Goal: Use online tool/utility: Use online tool/utility

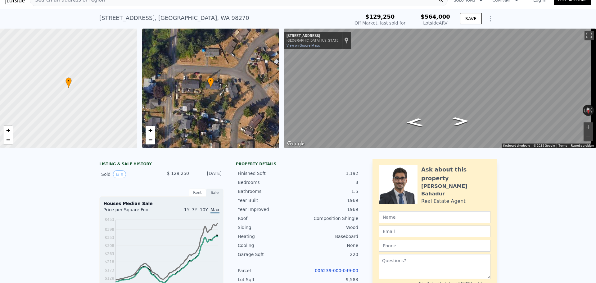
scroll to position [2, 0]
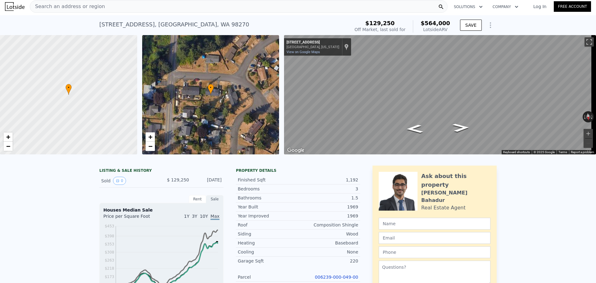
click at [122, 8] on div "Search an address or region" at bounding box center [239, 6] width 418 height 12
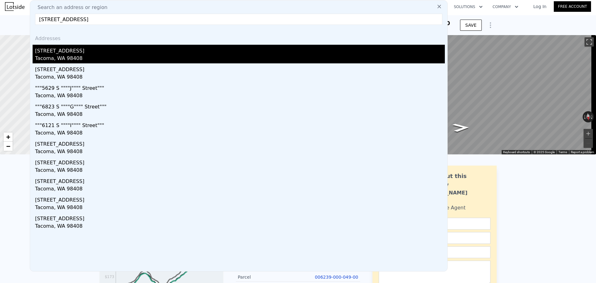
type input "[STREET_ADDRESS]"
click at [165, 51] on div "[STREET_ADDRESS]" at bounding box center [239, 50] width 409 height 10
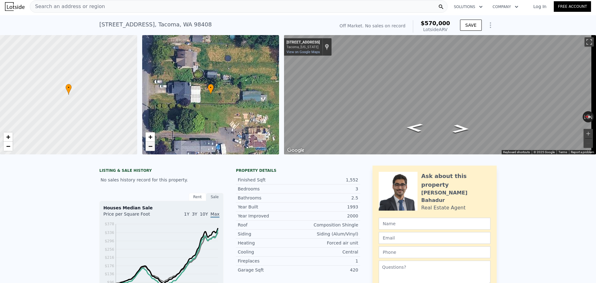
click at [153, 149] on link "−" at bounding box center [149, 145] width 9 height 9
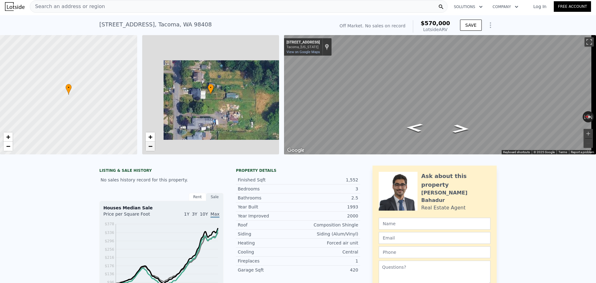
click at [153, 149] on link "−" at bounding box center [149, 145] width 9 height 9
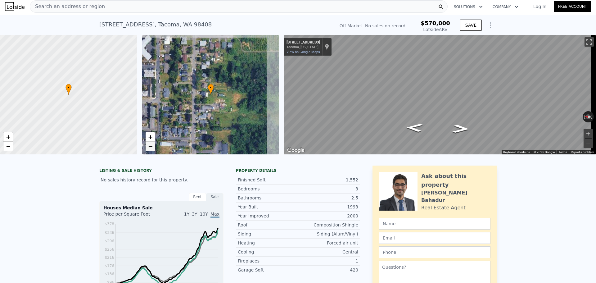
click at [153, 149] on link "−" at bounding box center [149, 145] width 9 height 9
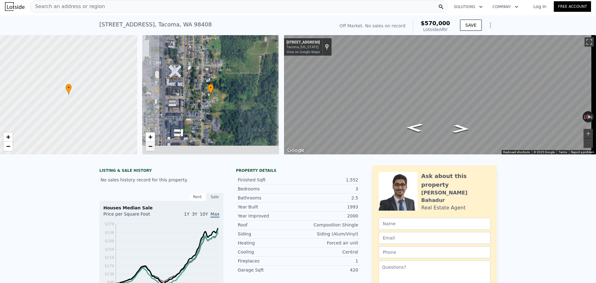
click at [153, 149] on link "−" at bounding box center [149, 145] width 9 height 9
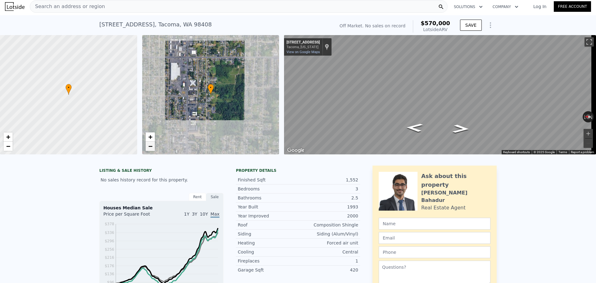
click at [153, 149] on link "−" at bounding box center [149, 145] width 9 height 9
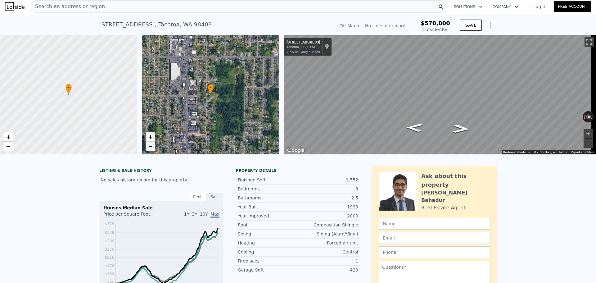
click at [153, 149] on link "−" at bounding box center [149, 145] width 9 height 9
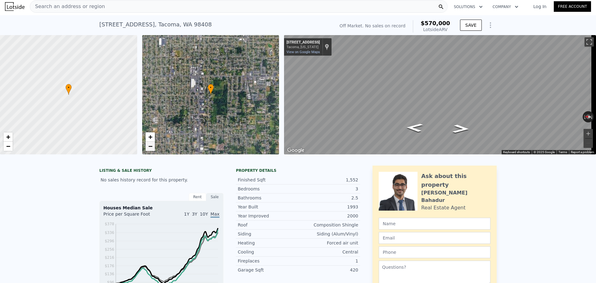
click at [153, 149] on link "−" at bounding box center [149, 145] width 9 height 9
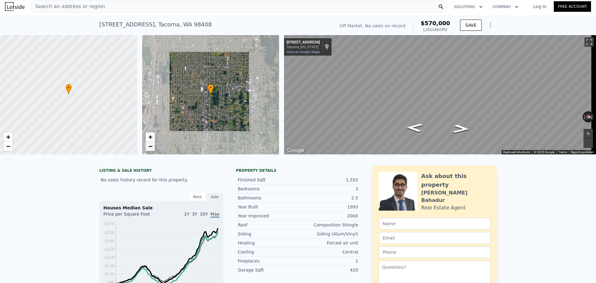
click at [153, 149] on link "−" at bounding box center [149, 145] width 9 height 9
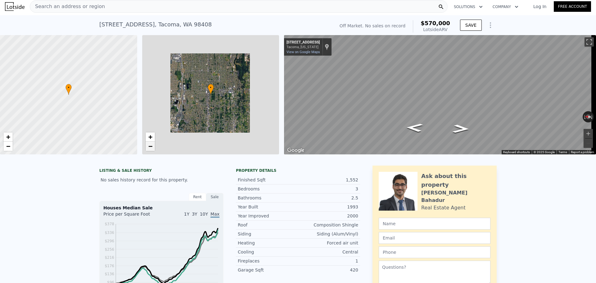
click at [153, 149] on link "−" at bounding box center [149, 145] width 9 height 9
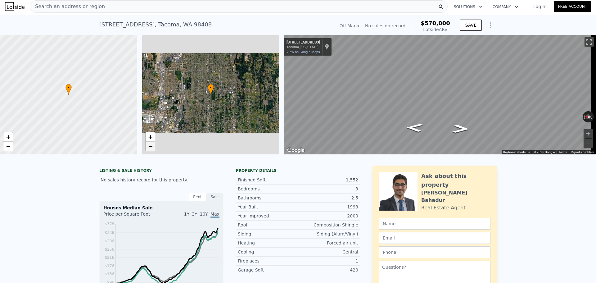
click at [153, 149] on link "−" at bounding box center [149, 145] width 9 height 9
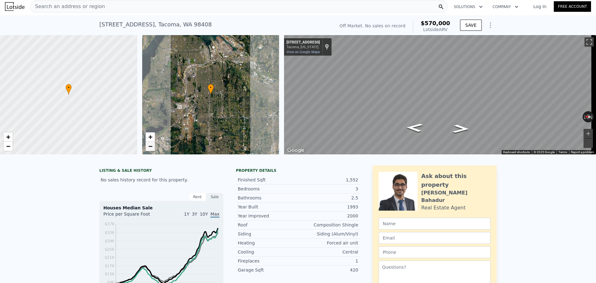
click at [153, 149] on link "−" at bounding box center [149, 145] width 9 height 9
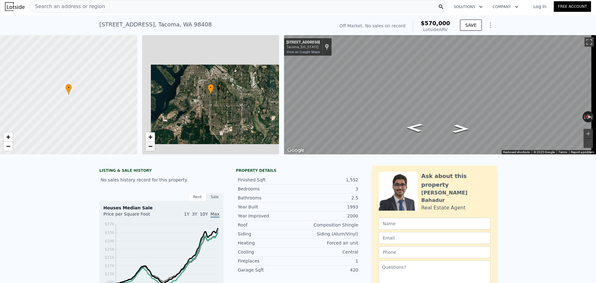
click at [153, 149] on link "−" at bounding box center [149, 145] width 9 height 9
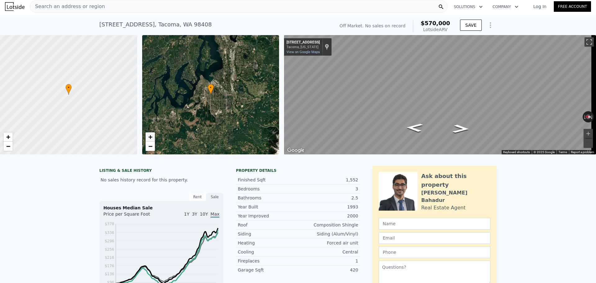
click at [151, 139] on span "+" at bounding box center [150, 137] width 4 height 8
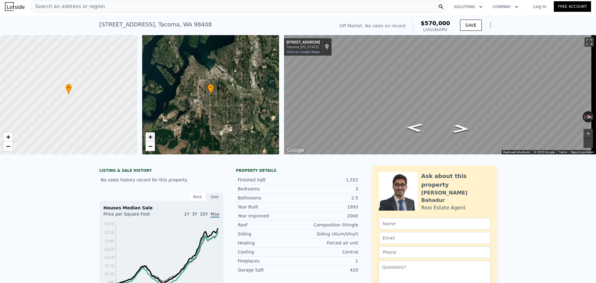
click at [151, 139] on span "+" at bounding box center [150, 137] width 4 height 8
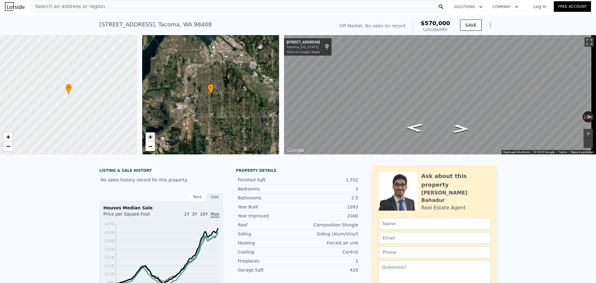
click at [151, 139] on span "+" at bounding box center [150, 137] width 4 height 8
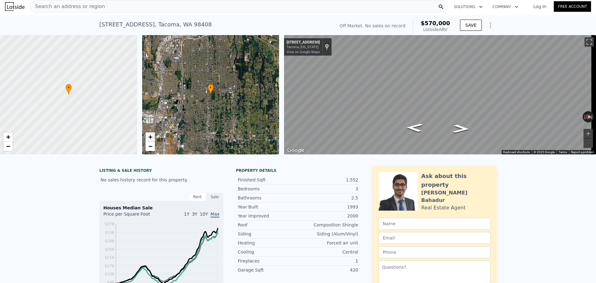
click at [151, 139] on span "+" at bounding box center [150, 137] width 4 height 8
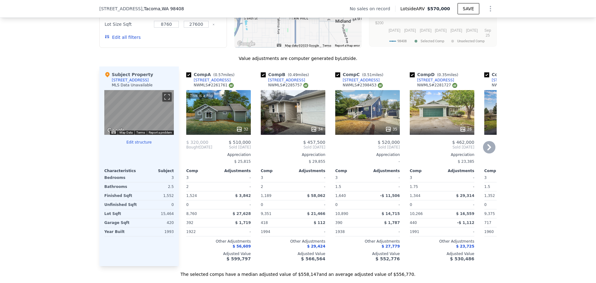
scroll to position [413, 0]
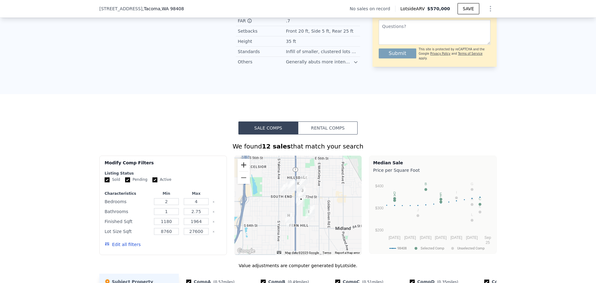
click at [241, 171] on button "Zoom in" at bounding box center [243, 165] width 12 height 12
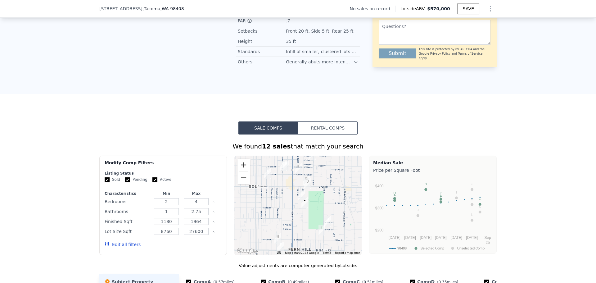
click at [241, 171] on button "Zoom in" at bounding box center [243, 165] width 12 height 12
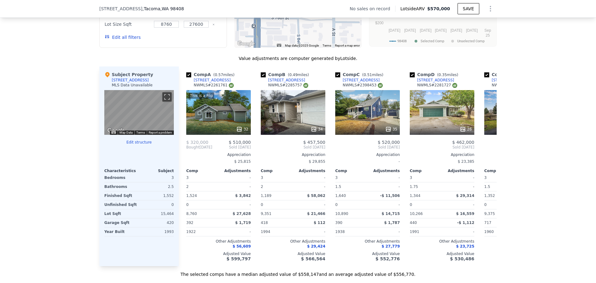
scroll to position [827, 0]
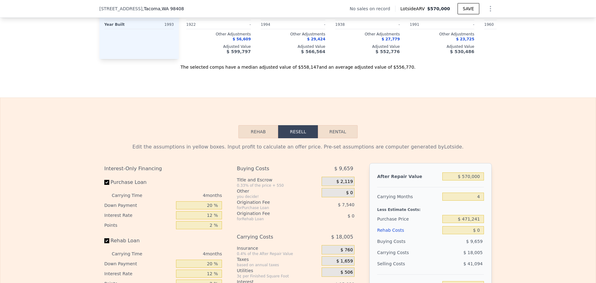
click at [488, 187] on div "After Repair Value $ 570,000 Carrying Months 4 Less Estimate Costs: Purchase Pr…" at bounding box center [430, 249] width 122 height 172
click at [476, 180] on input "$ 570,000" at bounding box center [463, 176] width 42 height 8
type input "$ 4"
type input "-$ 498,691"
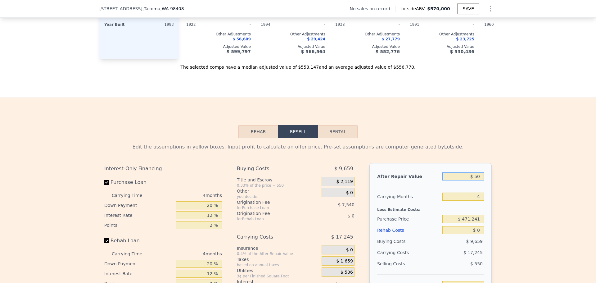
type input "$ 500"
type input "-$ 498,233"
type input "$ 500,000"
type input "-$ 34,927"
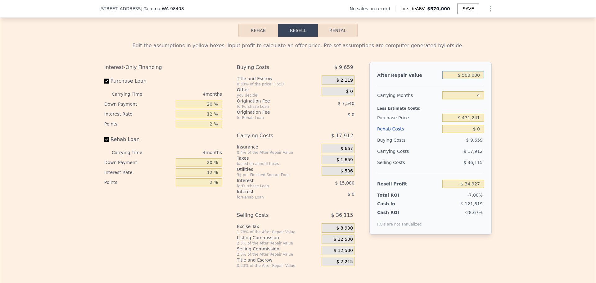
scroll to position [931, 0]
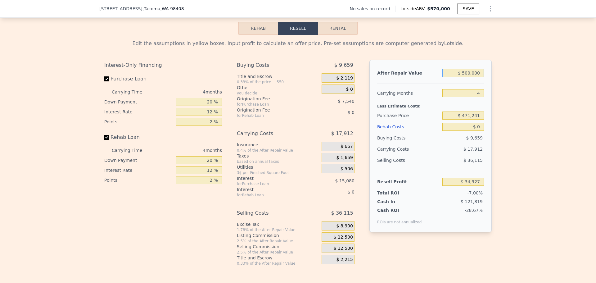
type input "$ 500,000"
click at [474, 119] on input "$ 471,241" at bounding box center [463, 115] width 42 height 8
type input "$ 3"
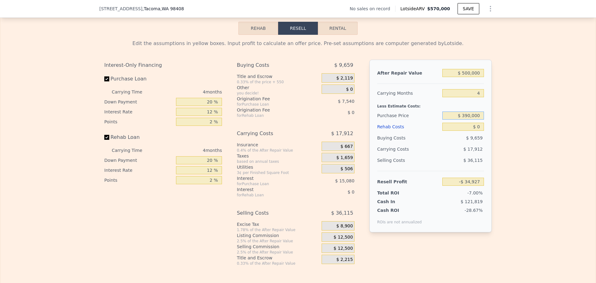
type input "$ 390,000"
click at [476, 131] on input "$ 0" at bounding box center [463, 127] width 42 height 8
type input "$ 50,484"
click at [341, 240] on span "$ 12,500" at bounding box center [342, 237] width 19 height 6
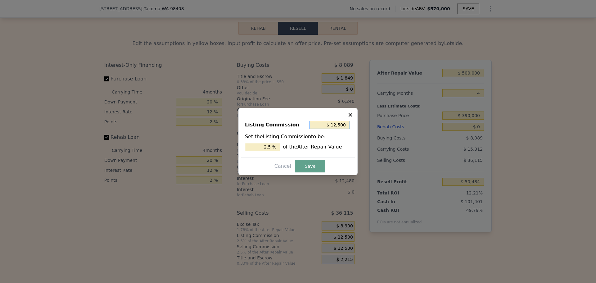
click at [340, 126] on input "$ 12,500" at bounding box center [329, 125] width 40 height 8
type input "$ 1"
type input "0.000 %"
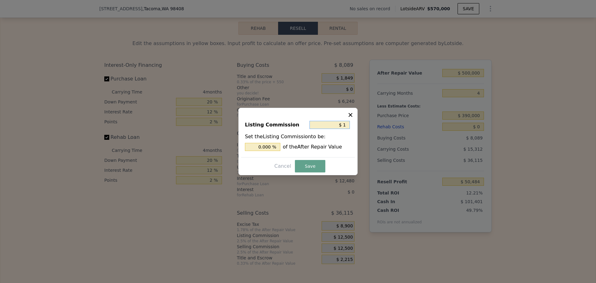
type input "$ 10"
type input "0.002 %"
type input "$ 100"
type input "0.02 %"
type input "$ 1,000"
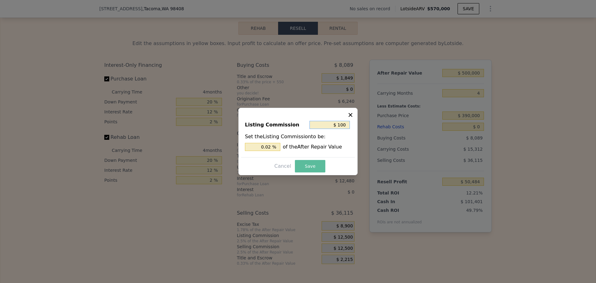
type input "0.2 %"
type input "$ 1,000"
click at [307, 164] on button "Save" at bounding box center [310, 166] width 30 height 12
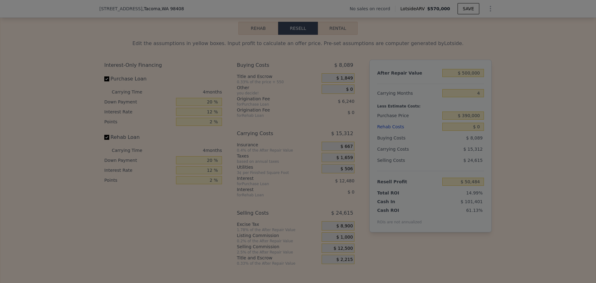
type input "$ 61,984"
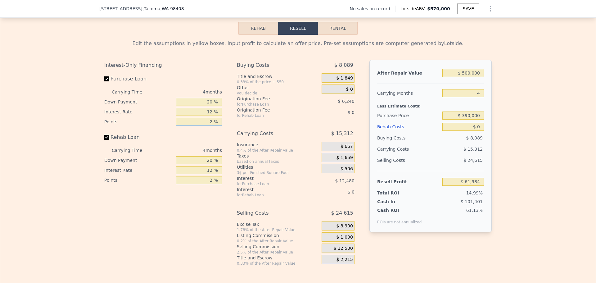
click at [205, 126] on input "2 %" at bounding box center [199, 122] width 46 height 8
type input "1 %"
type input "$ 65,104"
type input "1 %"
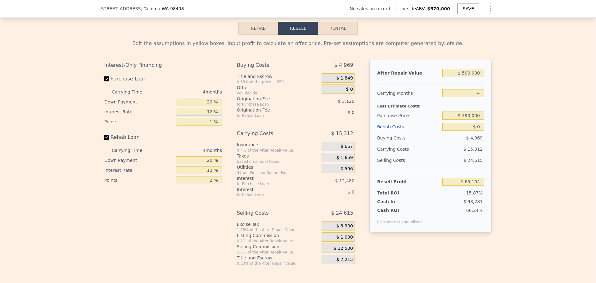
click at [208, 116] on input "12 %" at bounding box center [199, 112] width 46 height 8
type input "1 %"
type input "$ 76,544"
type input "10 %"
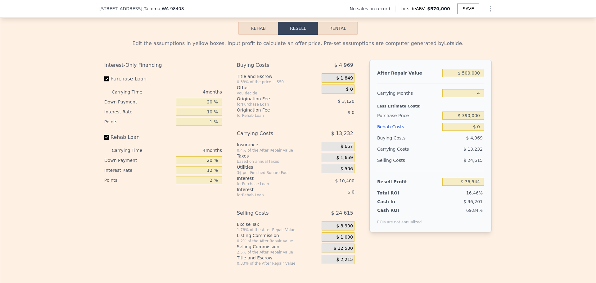
type input "$ 67,184"
type input "10 %"
click at [206, 106] on input "20 %" at bounding box center [199, 102] width 46 height 8
type input "0 %"
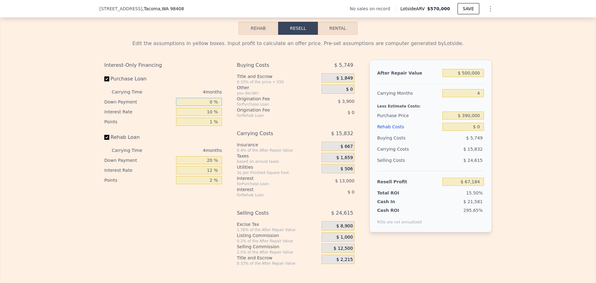
type input "$ 63,804"
type input "0 %"
click at [473, 131] on input "$ 0" at bounding box center [463, 127] width 42 height 8
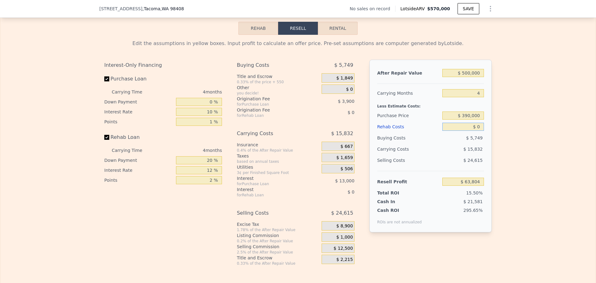
type input "$ 2"
type input "$ 63,802"
type input "$ 25"
type input "$ 63,779"
type input "$ 25,000"
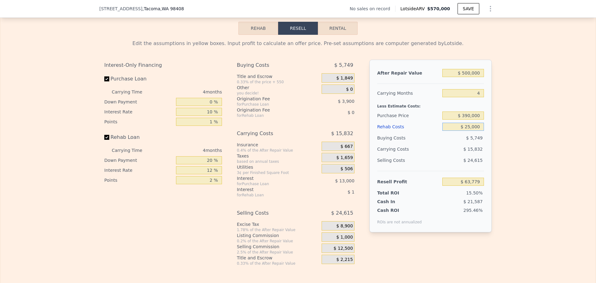
type input "$ 37,604"
type input "$ 25,000"
click at [403, 196] on div "Total ROI" at bounding box center [396, 193] width 39 height 6
type input "$ 570,000"
type input "$ 0"
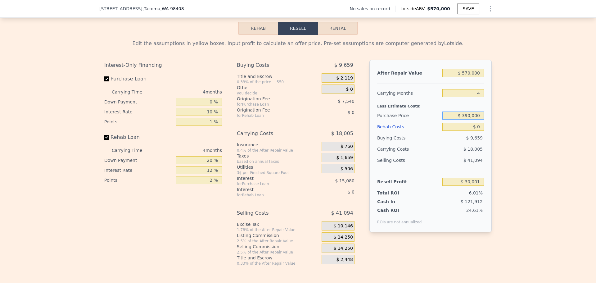
click at [476, 119] on input "$ 390,000" at bounding box center [463, 115] width 42 height 8
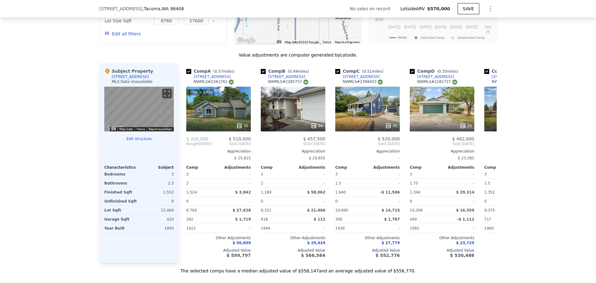
scroll to position [618, 0]
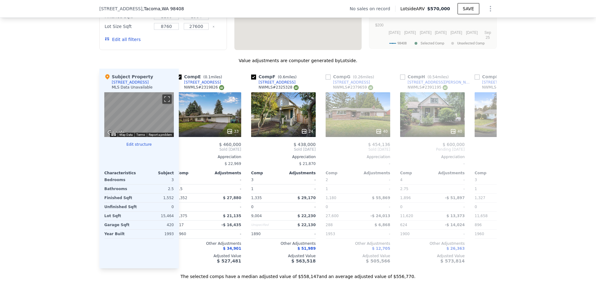
type input "$ 30,001"
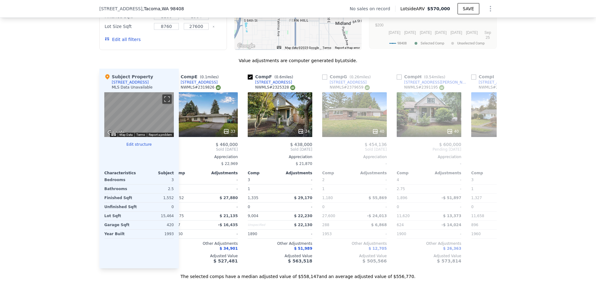
scroll to position [0, 311]
